Goal: Task Accomplishment & Management: Complete application form

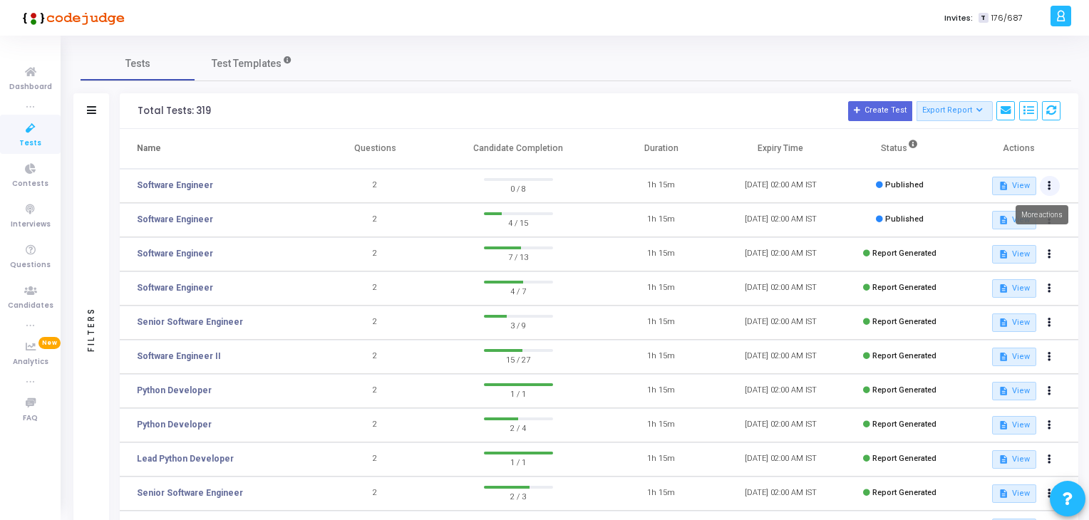
click at [1051, 187] on button at bounding box center [1050, 186] width 20 height 20
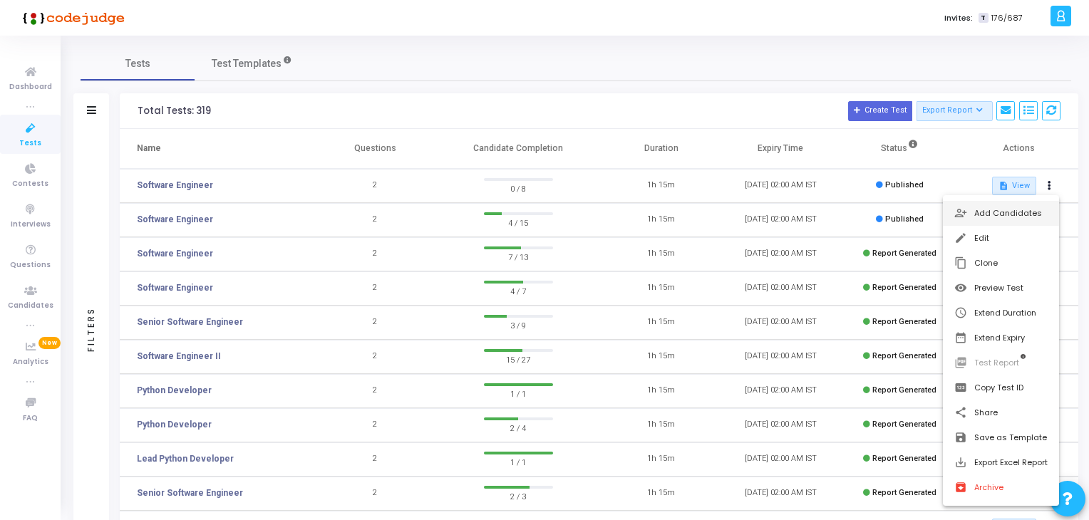
click at [973, 213] on button "person_add_alt Add Candidates" at bounding box center [1001, 213] width 116 height 25
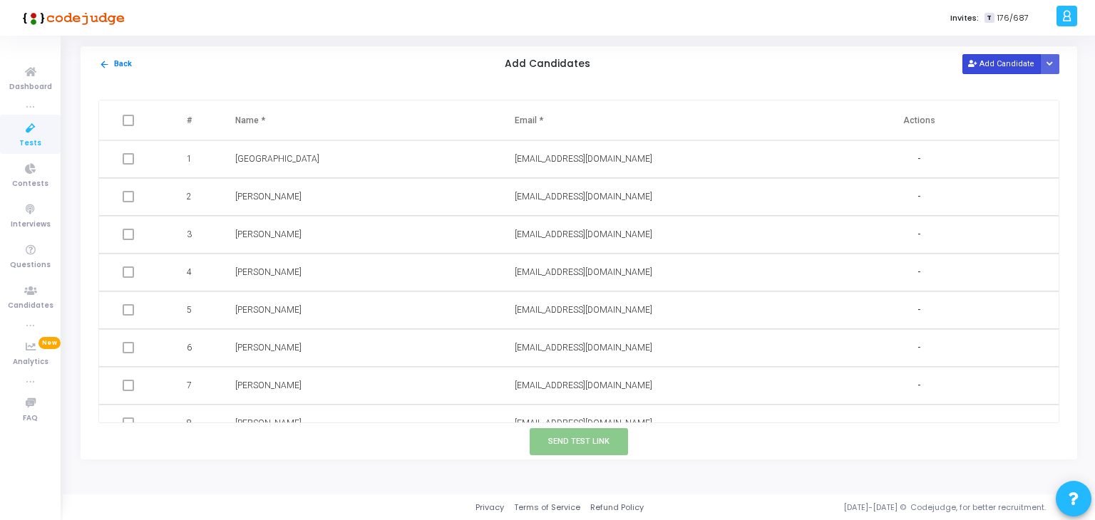
click at [976, 66] on icon at bounding box center [972, 65] width 8 height 8
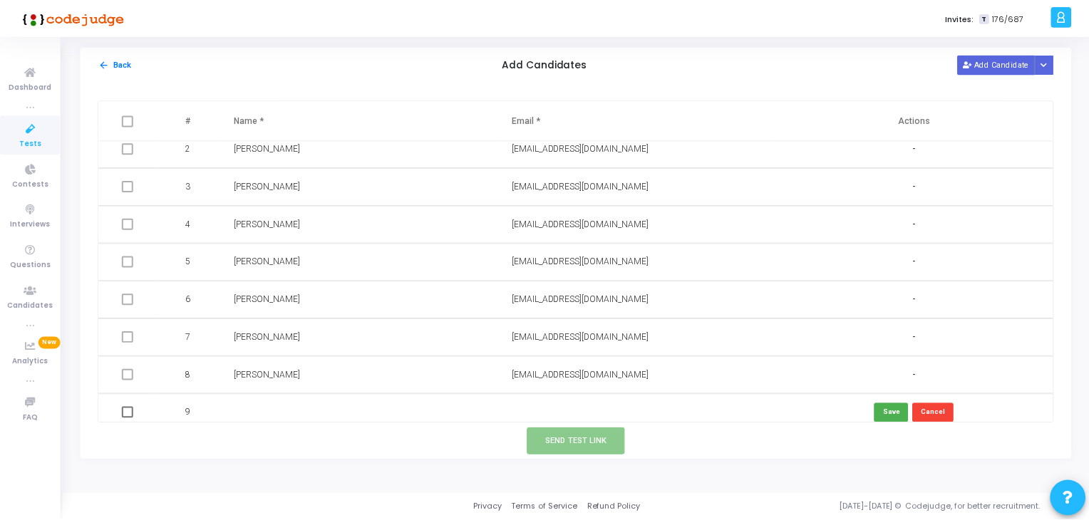
scroll to position [57, 0]
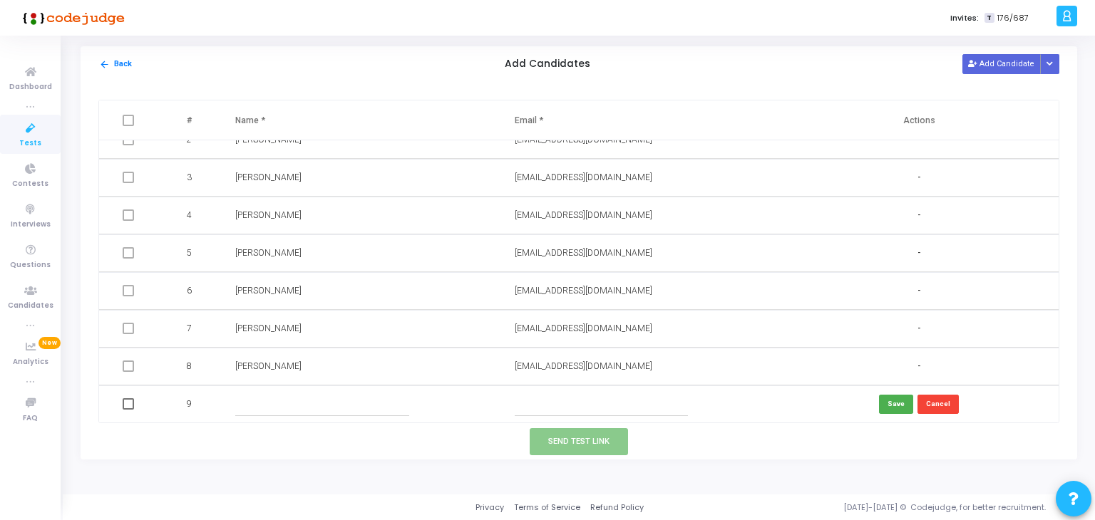
click at [351, 406] on input "text" at bounding box center [321, 405] width 173 height 24
paste input "karnaashok14gmailcom"
type input "karnaashok14gmailcom"
click at [621, 408] on input "text" at bounding box center [601, 405] width 173 height 24
paste input "[EMAIL_ADDRESS][DOMAIN_NAME]"
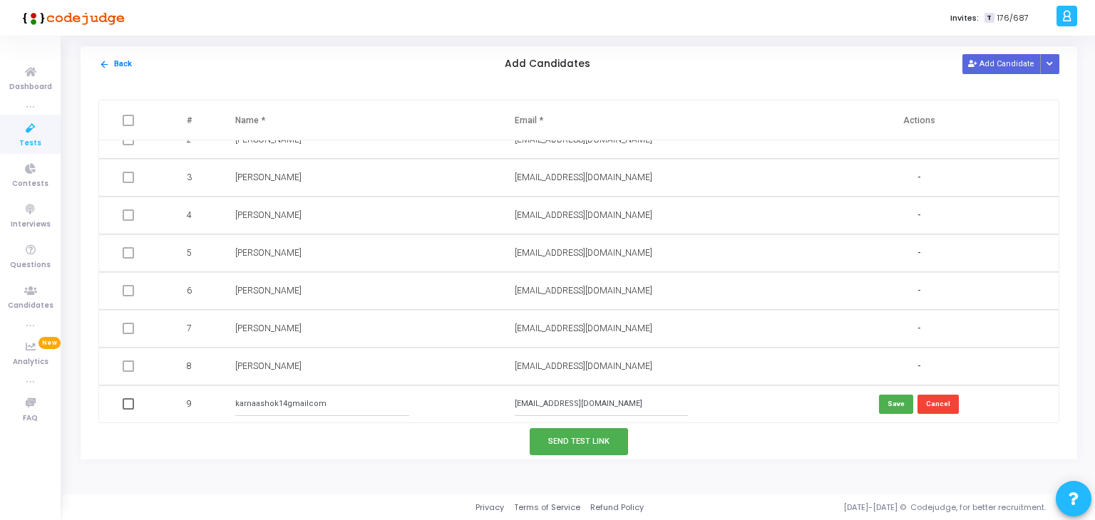
type input "[EMAIL_ADDRESS][DOMAIN_NAME]"
click at [289, 402] on input "karnaashok14gmailcom" at bounding box center [321, 405] width 173 height 24
click at [274, 406] on input "As" at bounding box center [321, 405] width 173 height 24
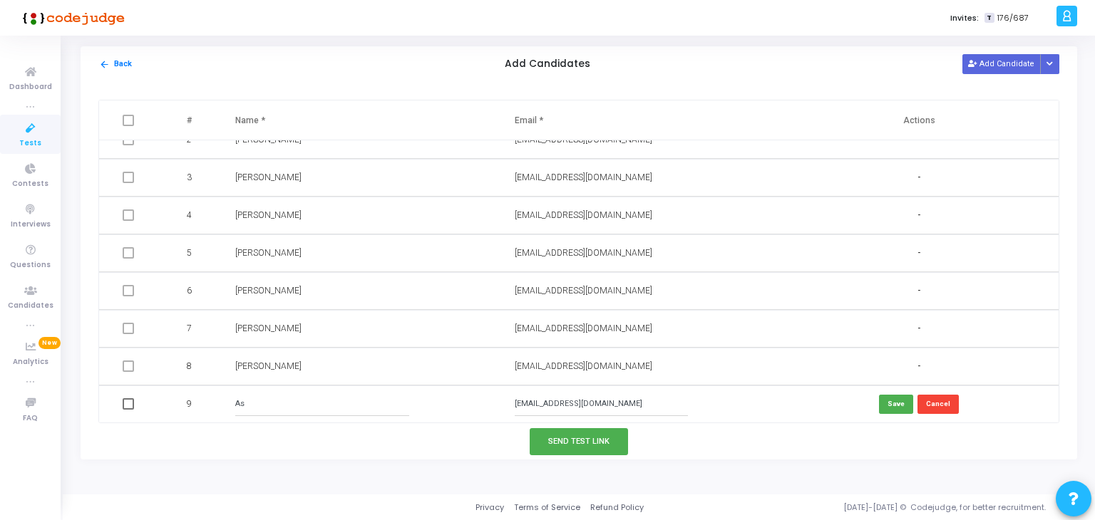
click at [274, 406] on input "As" at bounding box center [321, 405] width 173 height 24
paste input "hok Karna"
type input "[PERSON_NAME]"
click at [885, 400] on button "Save" at bounding box center [896, 404] width 34 height 19
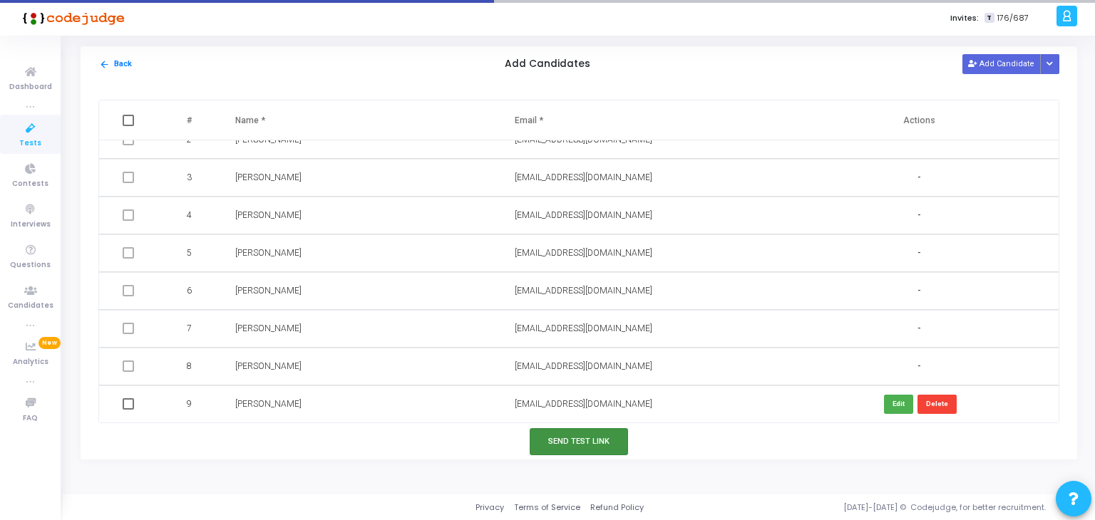
click at [587, 450] on button "Send Test Link" at bounding box center [579, 441] width 98 height 26
